Goal: Information Seeking & Learning: Check status

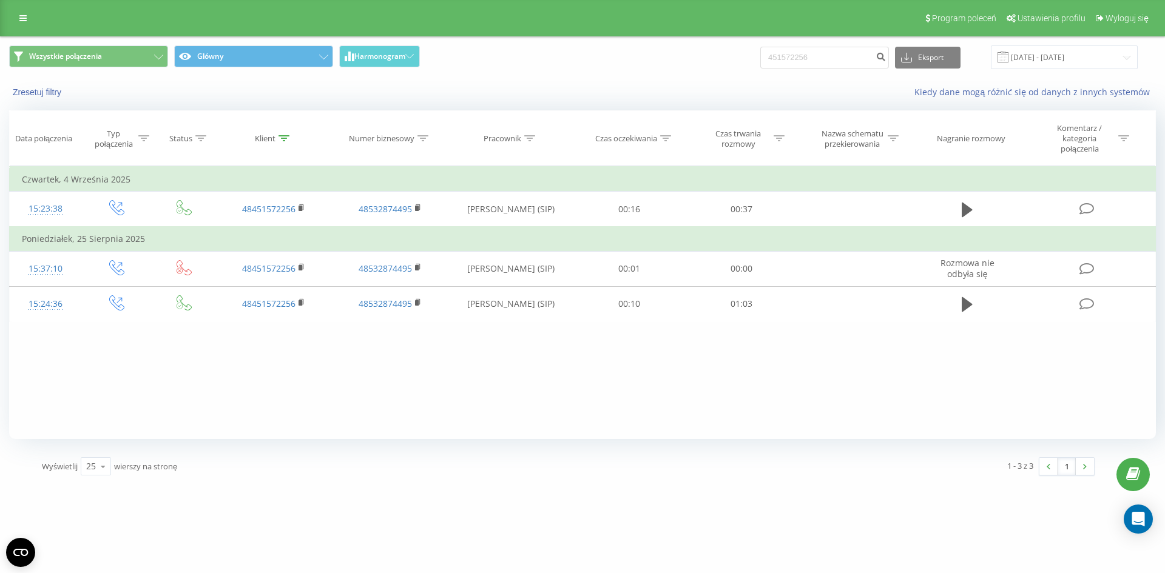
drag, startPoint x: 44, startPoint y: 25, endPoint x: 38, endPoint y: 24, distance: 6.1
click at [44, 25] on div "Program poleceń Ustawienia profilu Wyloguj się" at bounding box center [582, 18] width 1165 height 36
click at [19, 24] on link at bounding box center [23, 18] width 22 height 17
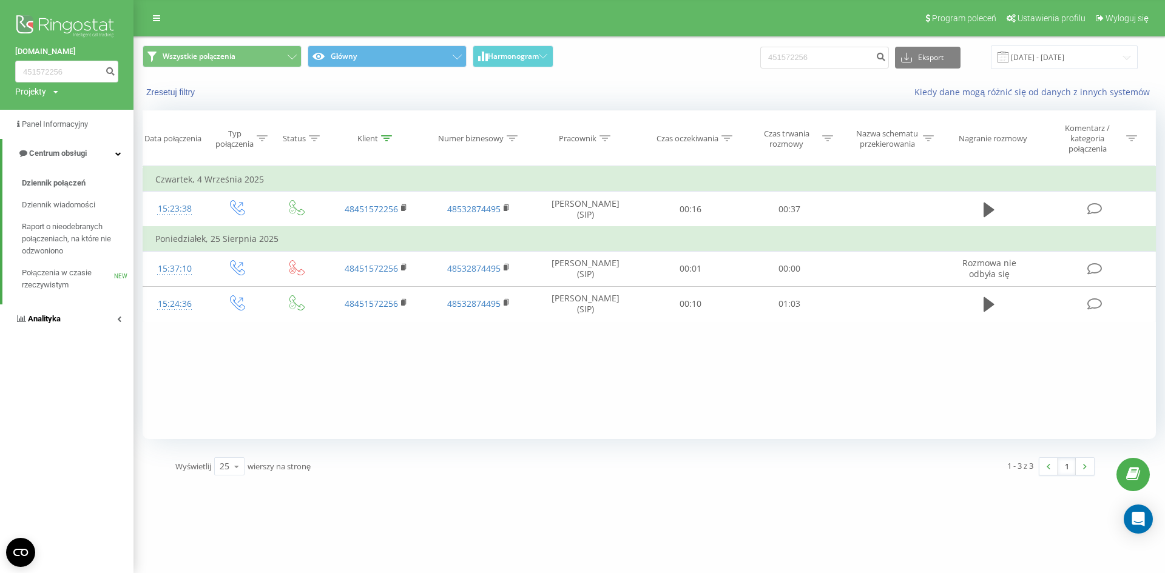
click at [61, 320] on span "Analityka" at bounding box center [44, 318] width 33 height 9
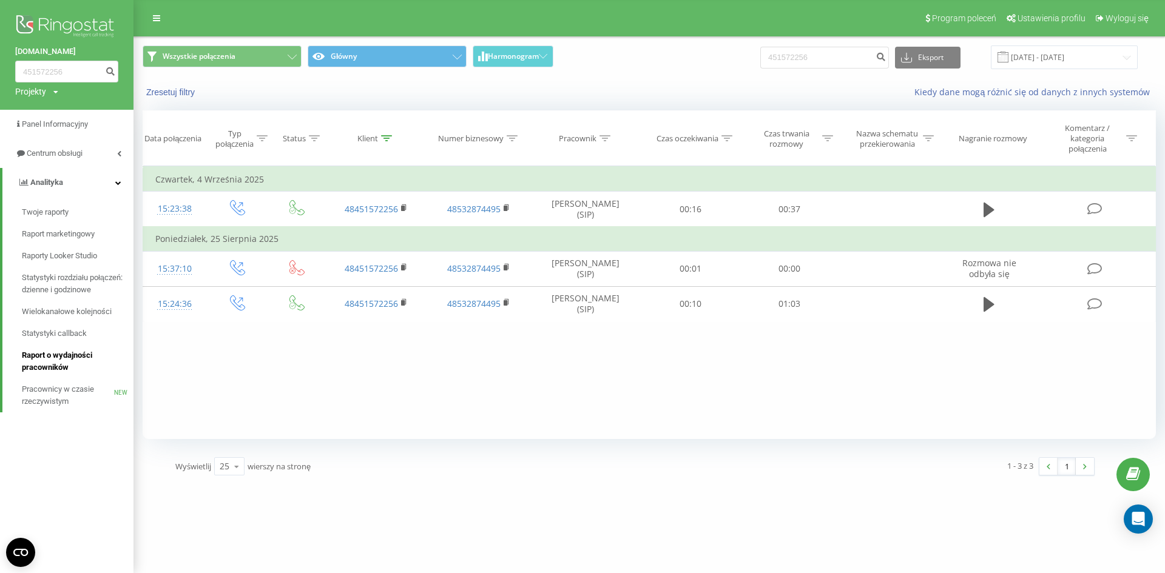
click at [67, 358] on span "Raport o wydajności pracowników" at bounding box center [75, 361] width 106 height 24
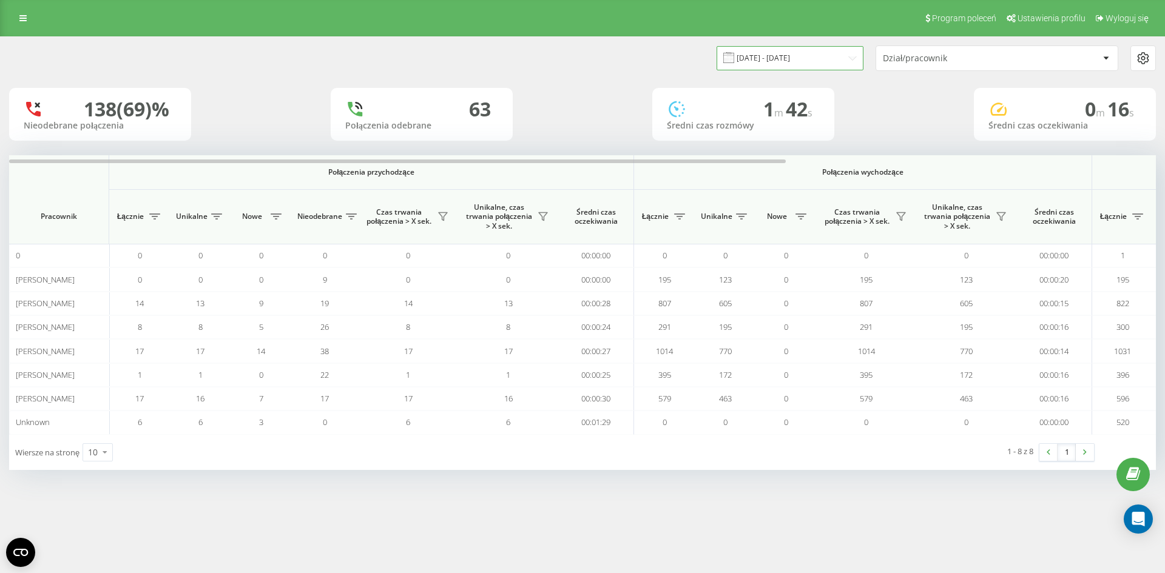
click at [762, 62] on input "23.08.2025 - 23.09.2025" at bounding box center [790, 58] width 147 height 24
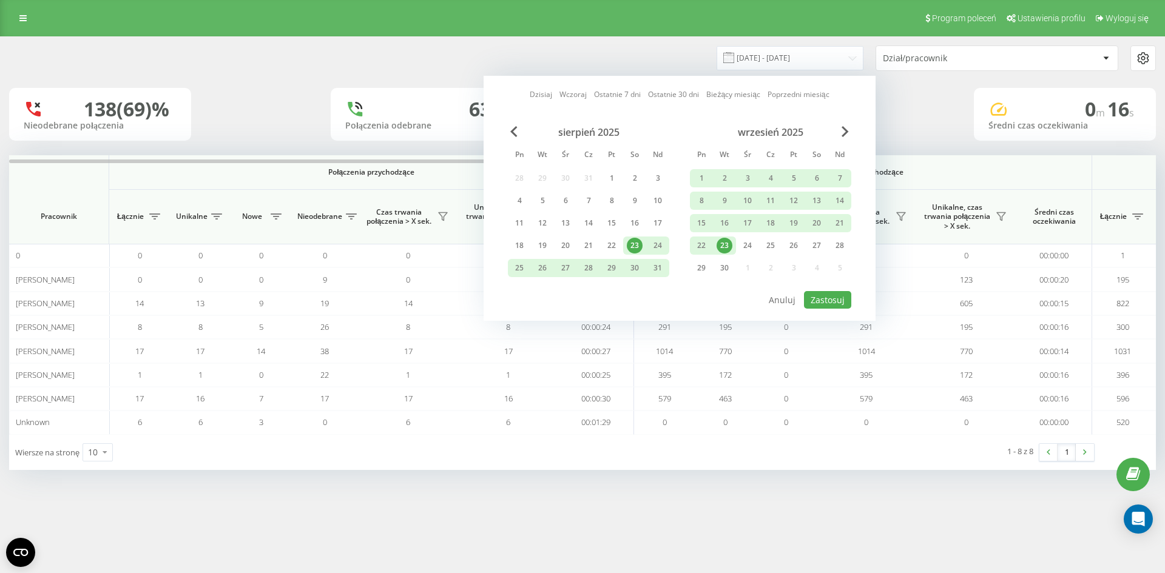
click at [727, 246] on div "23" at bounding box center [725, 246] width 16 height 16
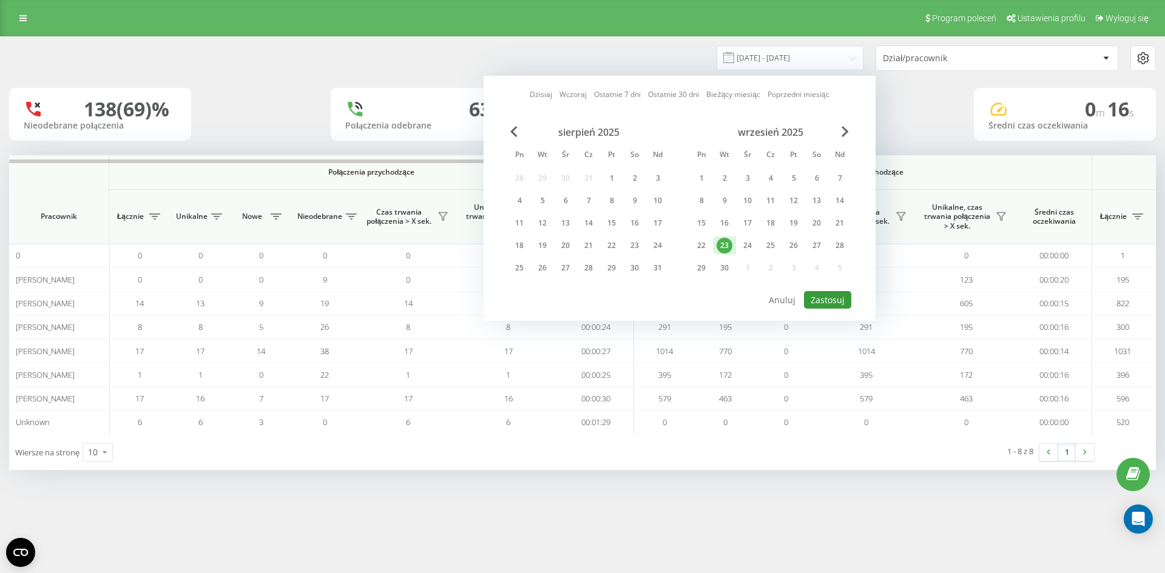
click at [828, 295] on button "Zastosuj" at bounding box center [827, 300] width 47 height 18
type input "23.09.2025 - 23.09.2025"
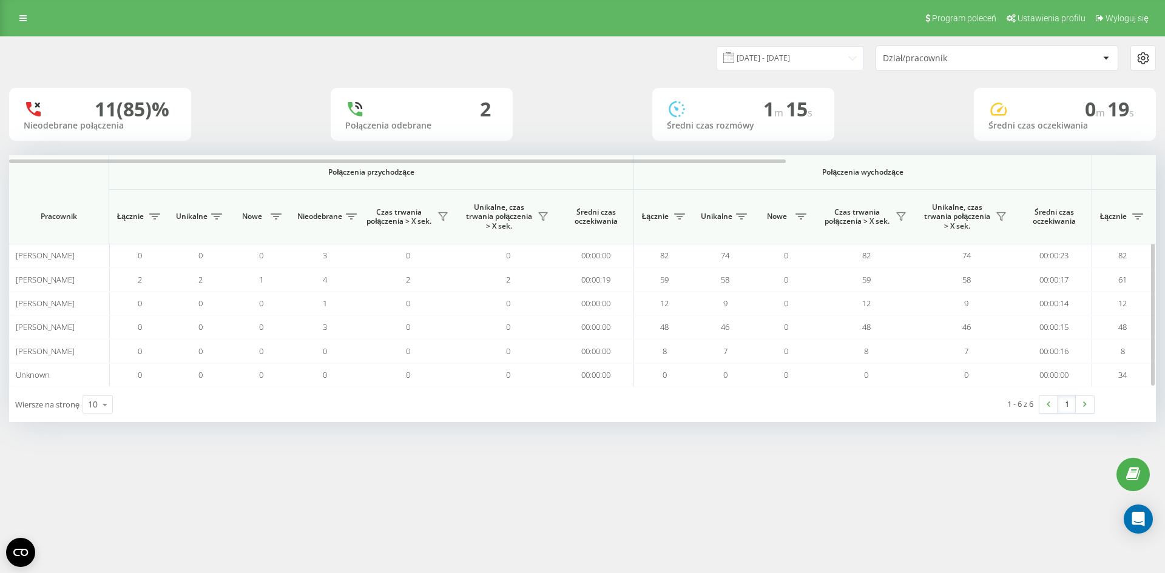
drag, startPoint x: 555, startPoint y: 165, endPoint x: 633, endPoint y: 167, distance: 78.9
click at [631, 168] on th "Połączenia przychodzące" at bounding box center [371, 172] width 525 height 35
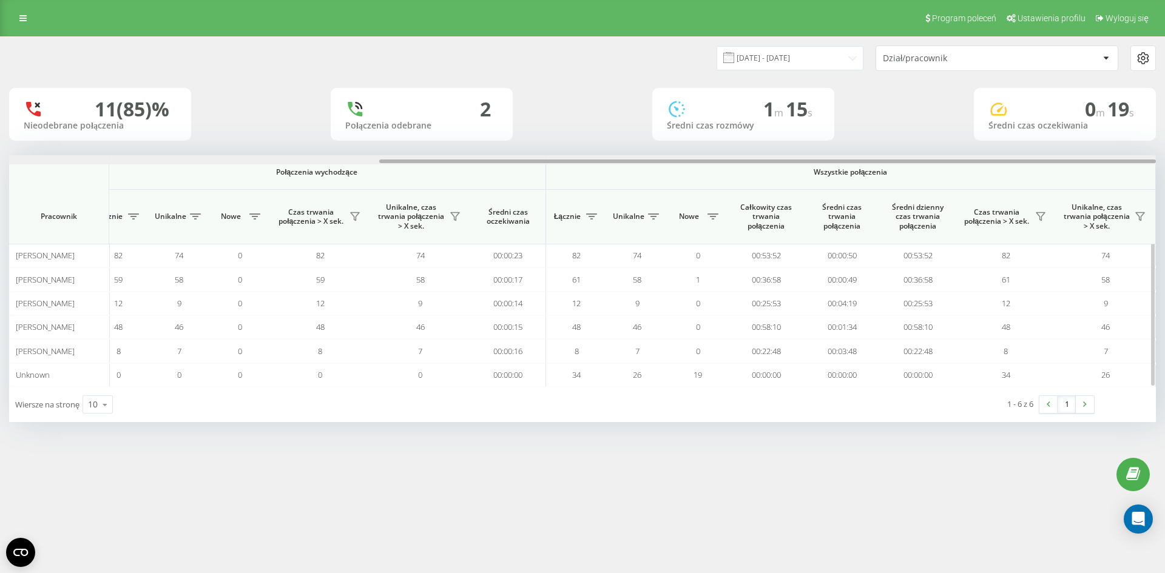
drag, startPoint x: 618, startPoint y: 157, endPoint x: 654, endPoint y: 157, distance: 35.8
click at [653, 157] on div at bounding box center [582, 159] width 1147 height 9
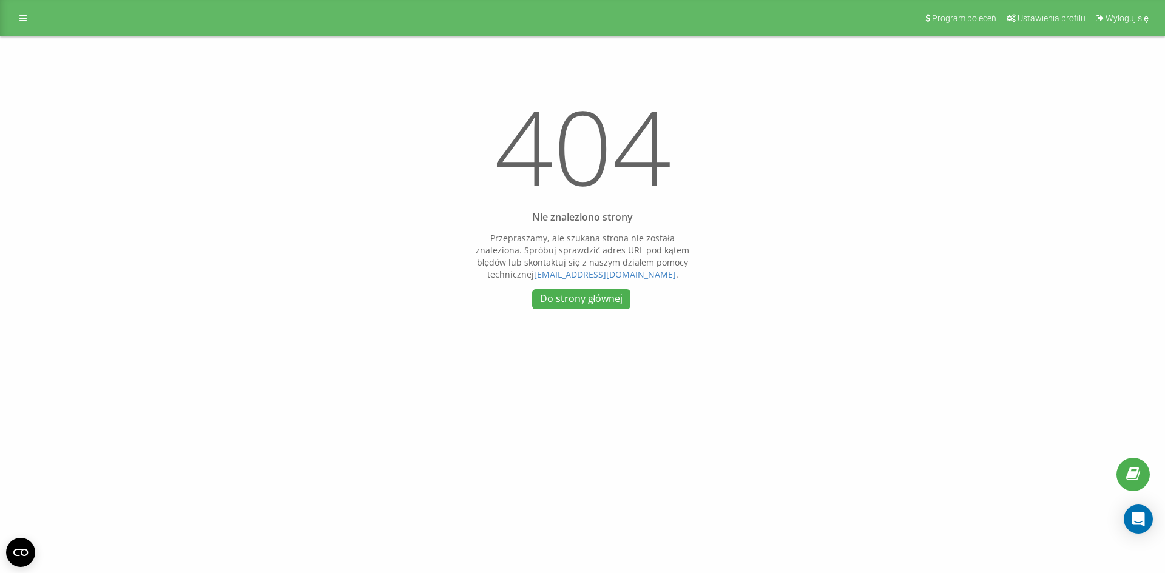
click at [526, 304] on div "404 Nie znaleziono strony Przepraszamy, ale szukana strona nie została znalezio…" at bounding box center [582, 202] width 243 height 232
click at [578, 305] on link "Do strony głównej" at bounding box center [581, 299] width 98 height 20
click at [19, 16] on link at bounding box center [23, 18] width 22 height 17
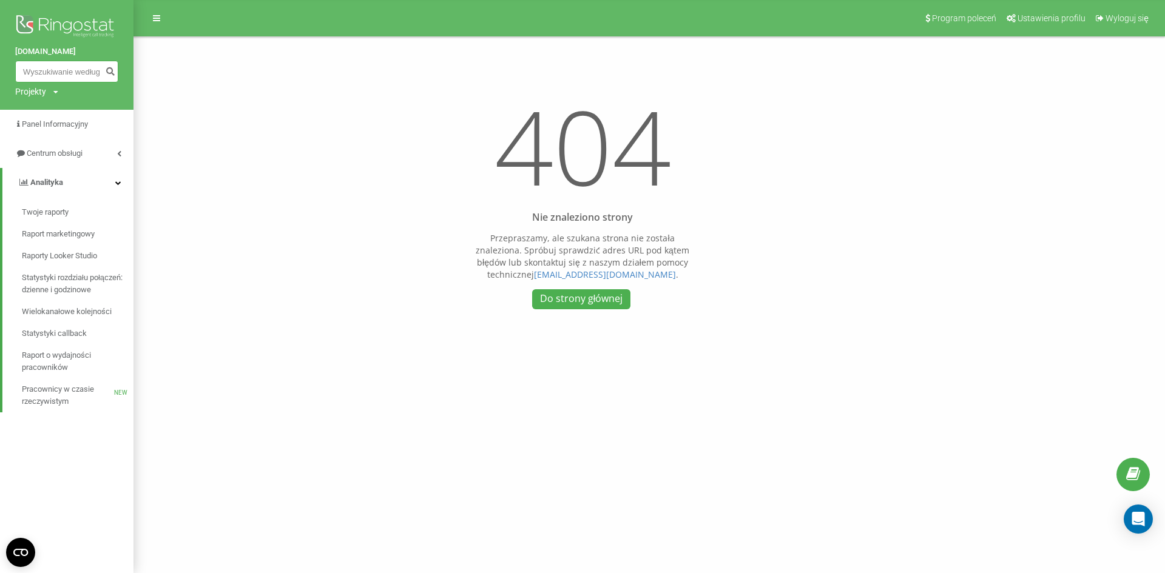
click at [72, 64] on input at bounding box center [66, 72] width 103 height 22
paste input "48788339001"
type input "48788339001"
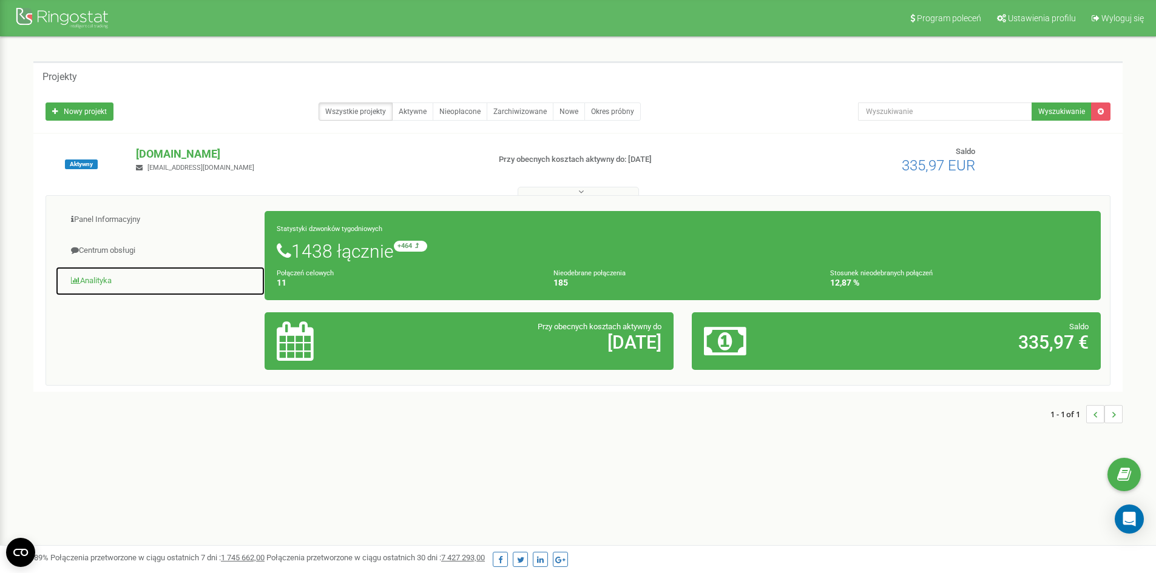
click at [90, 280] on link "Analityka" at bounding box center [160, 281] width 210 height 30
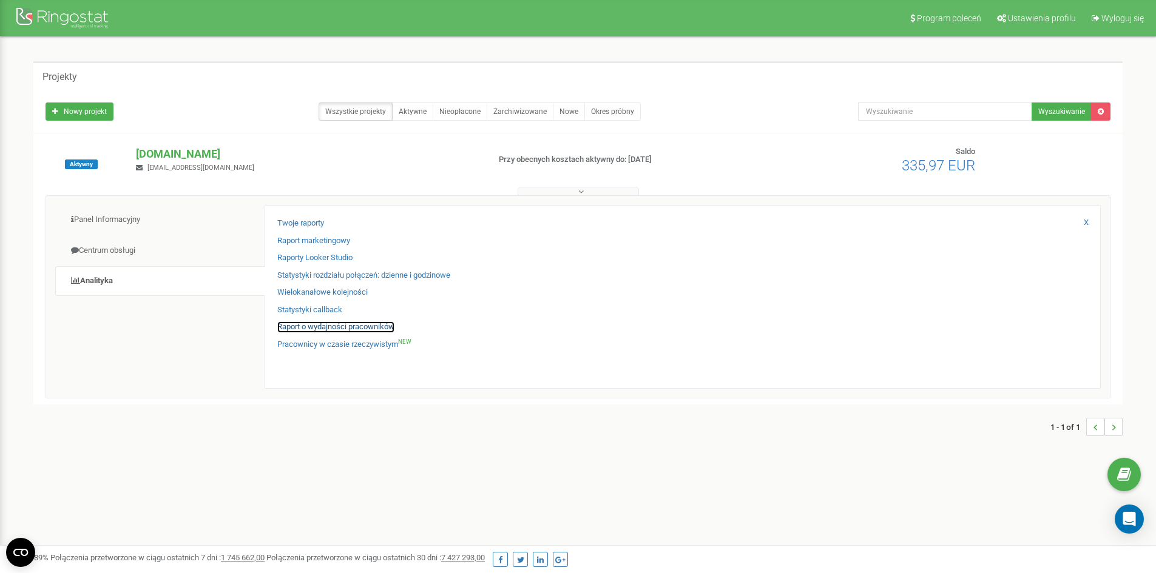
click at [340, 329] on link "Raport o wydajności pracowników" at bounding box center [335, 328] width 117 height 12
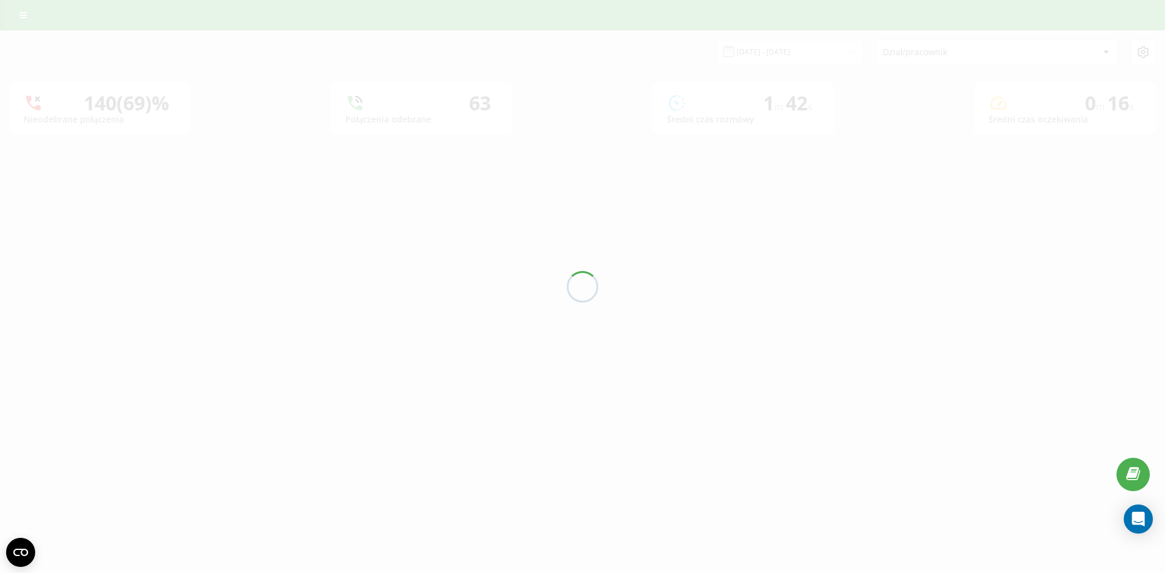
click at [106, 46] on div "[DATE] - [DATE] Dział/pracownik" at bounding box center [582, 51] width 1147 height 25
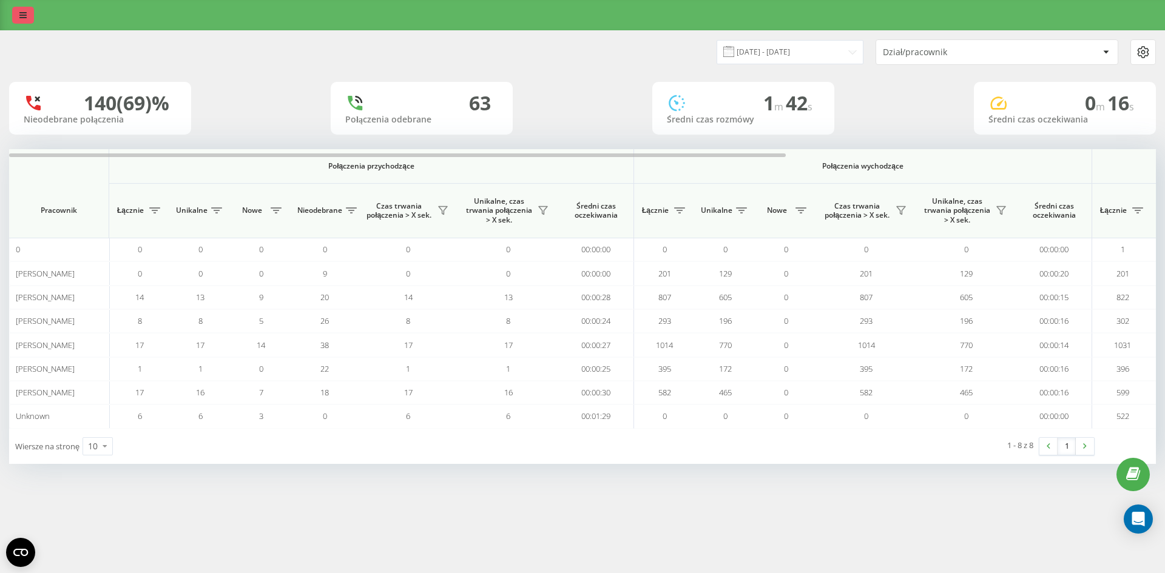
drag, startPoint x: 44, startPoint y: 13, endPoint x: 30, endPoint y: 10, distance: 14.9
click at [43, 13] on div at bounding box center [582, 15] width 1165 height 30
click at [30, 10] on link at bounding box center [23, 15] width 22 height 17
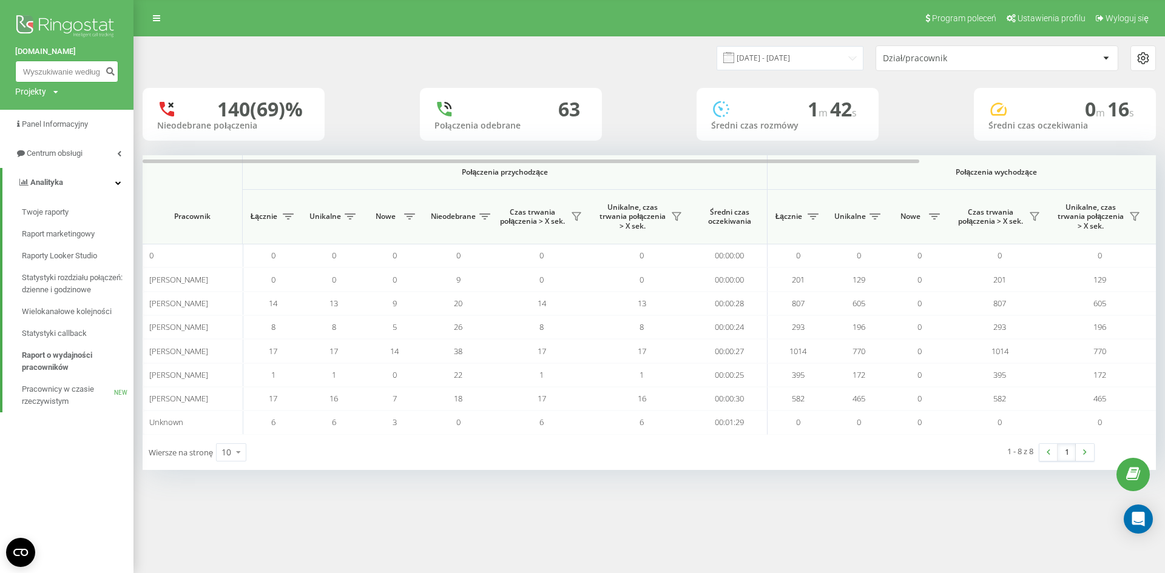
click at [63, 72] on input at bounding box center [66, 72] width 103 height 22
paste input "48788339001"
type input "48788339001"
click at [117, 70] on button "submit" at bounding box center [110, 72] width 16 height 22
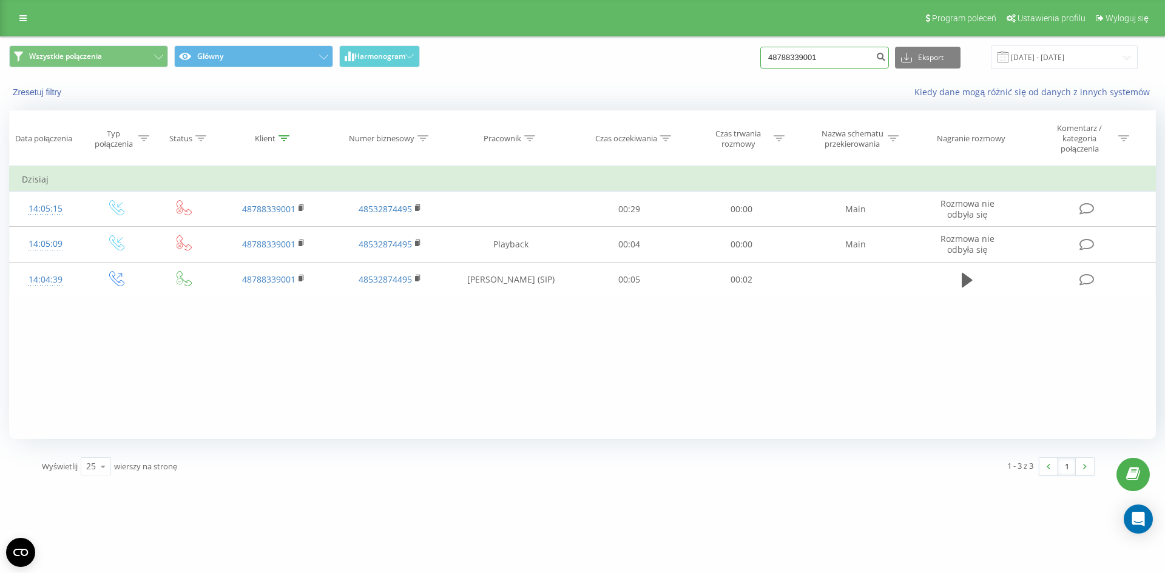
click at [837, 59] on input "48788339001" at bounding box center [824, 58] width 129 height 22
drag, startPoint x: 834, startPoint y: 59, endPoint x: 706, endPoint y: 61, distance: 127.4
click at [706, 61] on div "Wszystkie połączenia Główny Harmonogram 48788339001 Eksport .csv .xls .xlsx [DA…" at bounding box center [582, 58] width 1147 height 24
paste input "669054666"
type input "669054666"
